Goal: Task Accomplishment & Management: Manage account settings

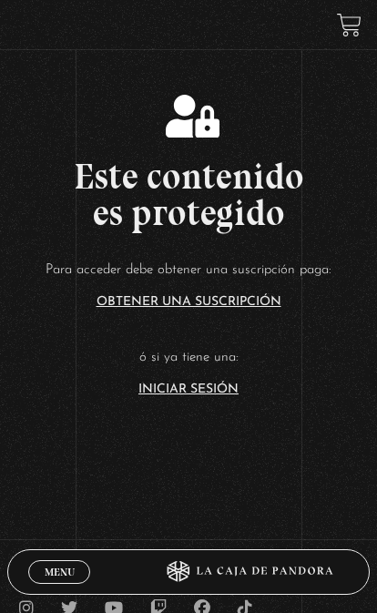
click at [209, 396] on link "Iniciar Sesión" at bounding box center [188, 389] width 100 height 13
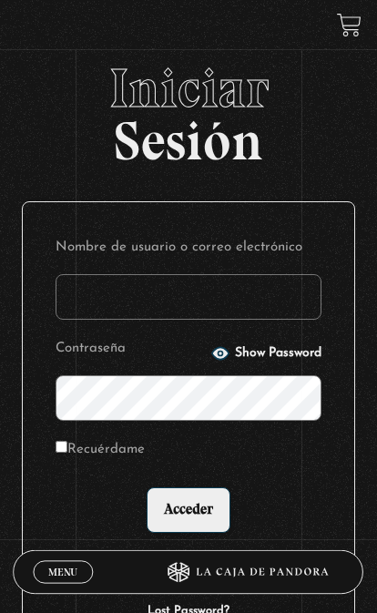
click at [231, 311] on input "Nombre de usuario o correo electrónico" at bounding box center [189, 297] width 266 height 46
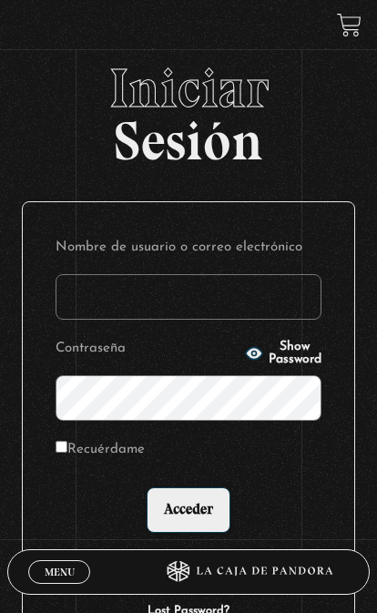
type input "oscarette24@gmail.com"
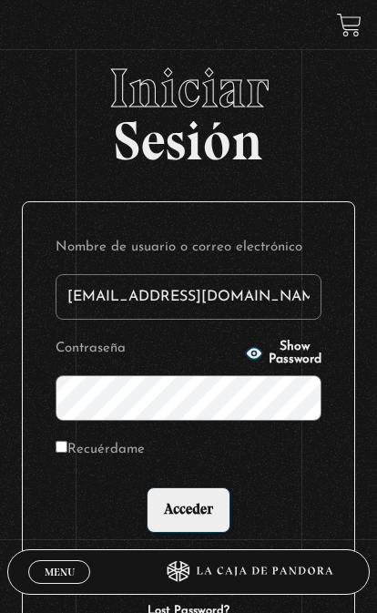
click at [188, 522] on input "Acceder" at bounding box center [189, 510] width 84 height 46
click at [194, 515] on input "Acceder" at bounding box center [189, 510] width 84 height 46
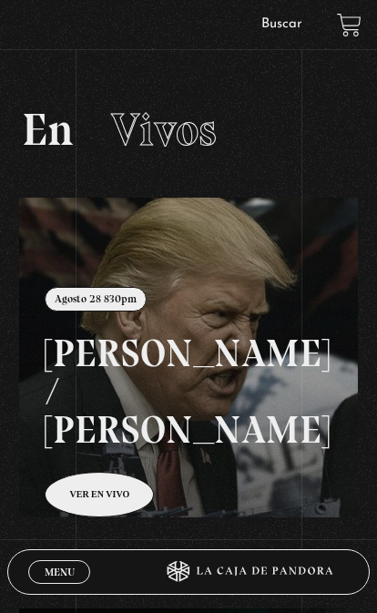
click at [107, 473] on link at bounding box center [207, 504] width 377 height 613
